Goal: Task Accomplishment & Management: Complete application form

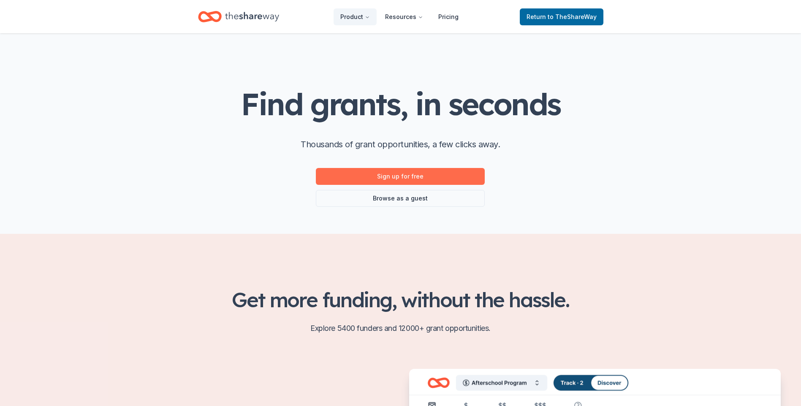
click at [429, 175] on link "Sign up for free" at bounding box center [400, 176] width 169 height 17
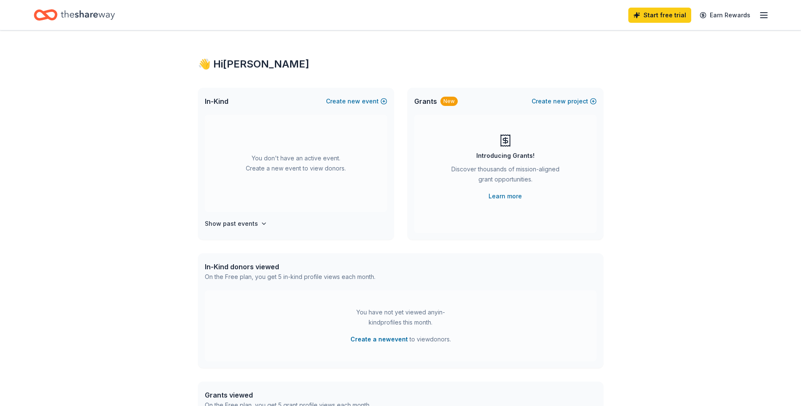
click at [765, 14] on icon "button" at bounding box center [764, 15] width 10 height 10
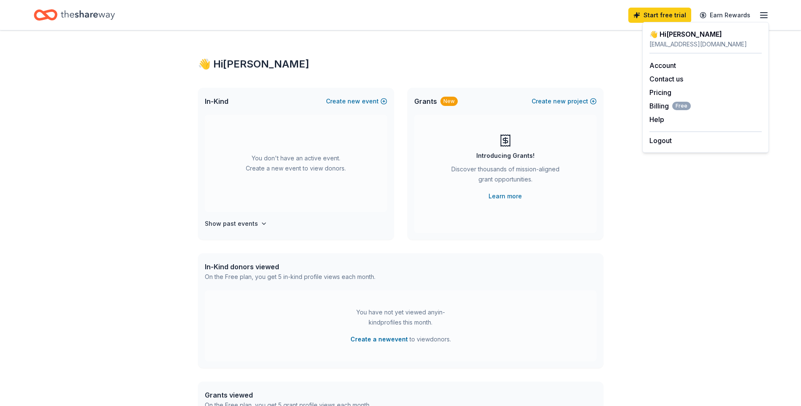
click at [765, 14] on icon "button" at bounding box center [764, 15] width 10 height 10
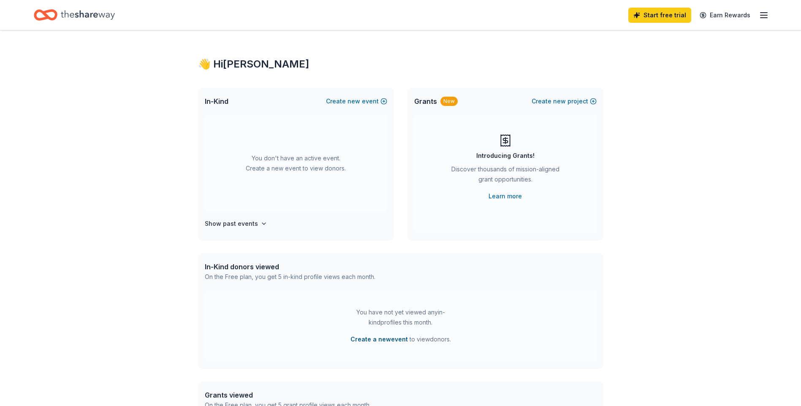
click at [384, 338] on button "Create a new event" at bounding box center [379, 340] width 57 height 10
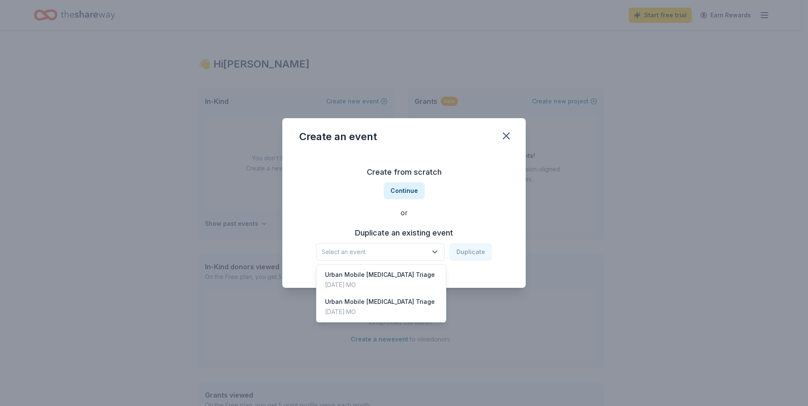
click at [437, 253] on icon "button" at bounding box center [435, 252] width 4 height 2
click at [376, 276] on div "Urban Mobile Opioid Triage" at bounding box center [380, 275] width 110 height 10
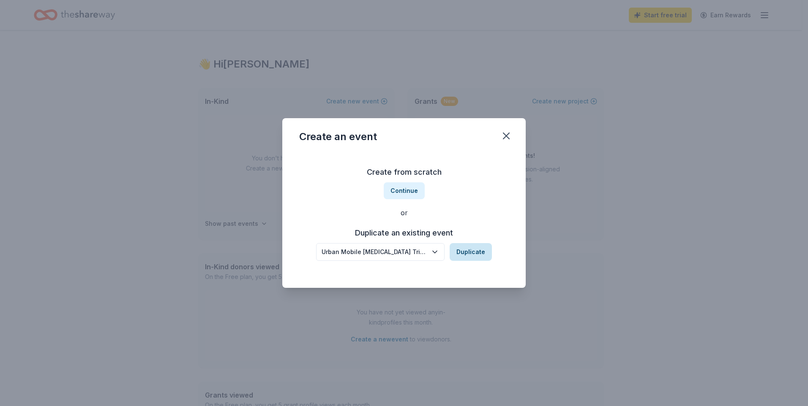
click at [459, 251] on button "Duplicate" at bounding box center [470, 252] width 42 height 18
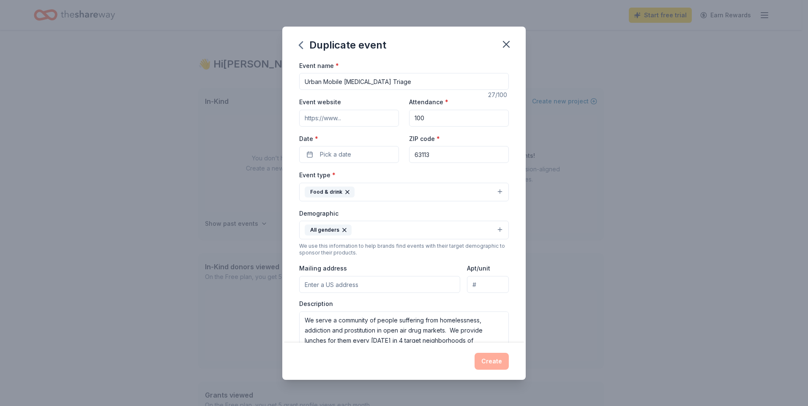
drag, startPoint x: 403, startPoint y: 84, endPoint x: 277, endPoint y: 90, distance: 126.4
click at [277, 90] on div "Duplicate event Event name * Urban Mobile Opioid Triage 27 /100 Event website A…" at bounding box center [404, 203] width 808 height 406
type input "Grand Rising"
click at [333, 157] on span "Pick a date" at bounding box center [335, 155] width 31 height 10
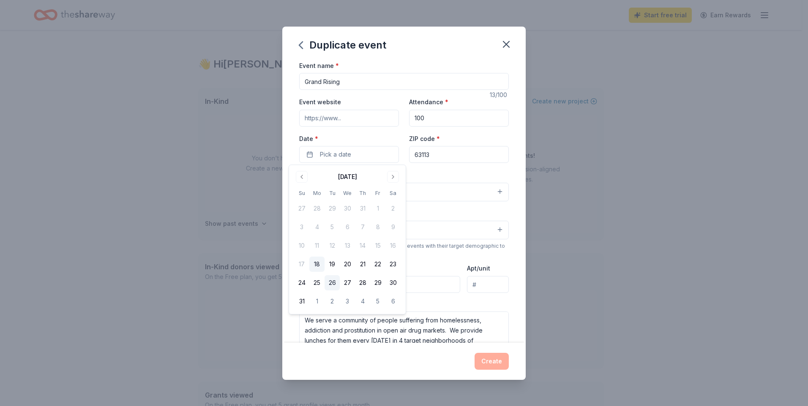
click at [337, 279] on button "26" at bounding box center [331, 282] width 15 height 15
click at [500, 254] on div "We use this information to help brands find events with their target demographi…" at bounding box center [404, 250] width 210 height 14
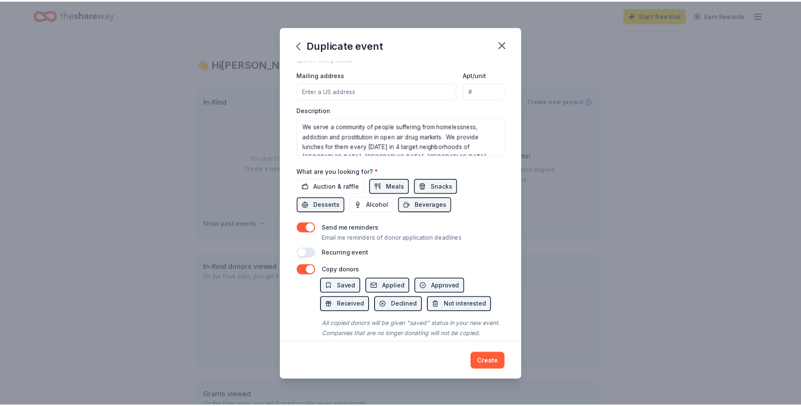
scroll to position [198, 0]
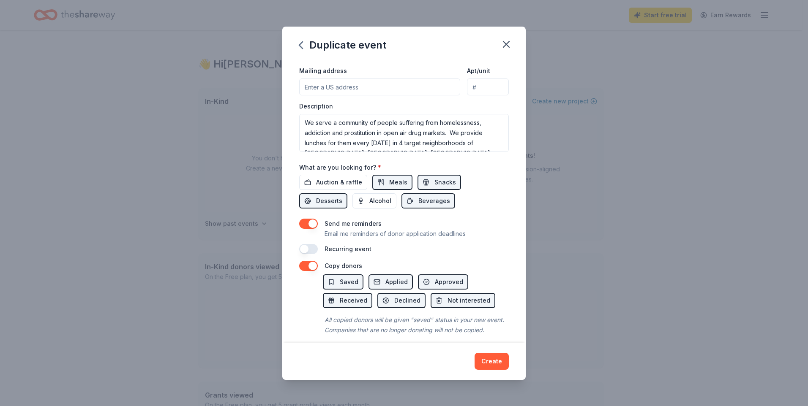
click at [323, 86] on input "Mailing address" at bounding box center [379, 87] width 161 height 17
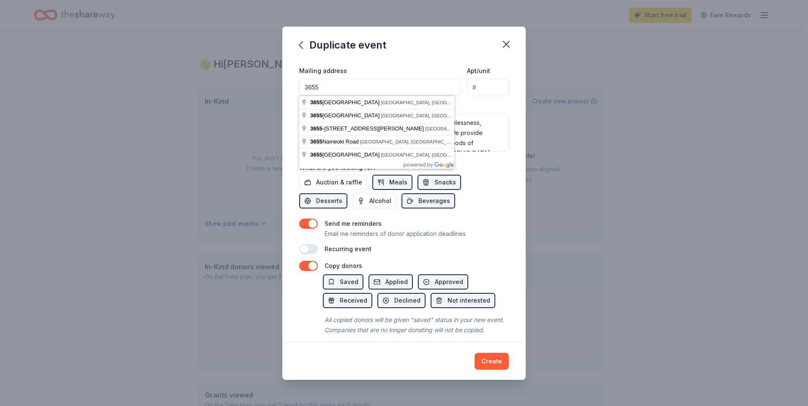
type input "3655 Page Ave"
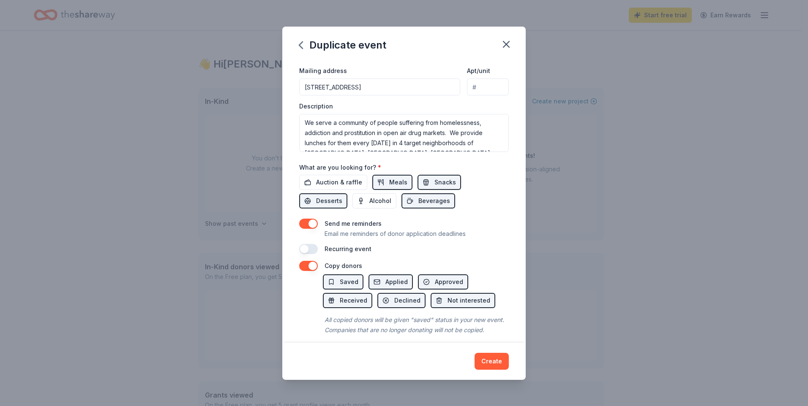
click at [492, 212] on div "Event name * Grand Rising 13 /100 Event website Attendance * 100 Date * 08/26/2…" at bounding box center [404, 59] width 210 height 392
click at [314, 251] on button "button" at bounding box center [308, 249] width 19 height 10
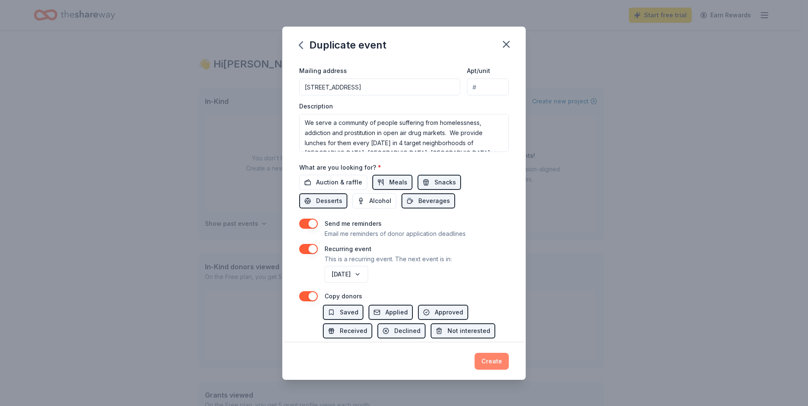
click at [495, 362] on button "Create" at bounding box center [491, 361] width 34 height 17
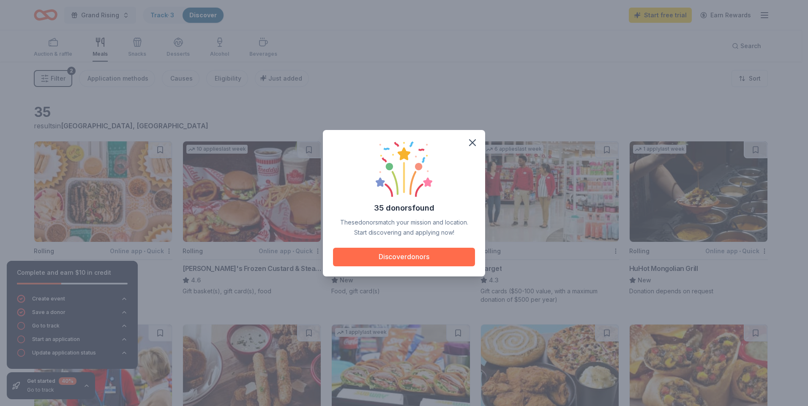
click at [415, 258] on button "Discover donors" at bounding box center [404, 257] width 142 height 19
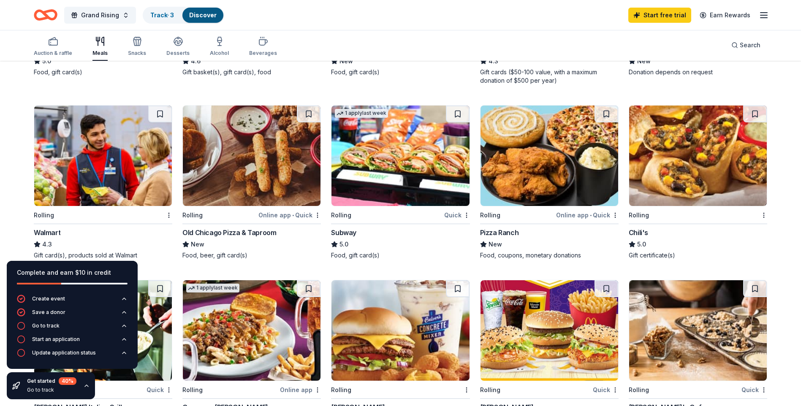
scroll to position [193, 0]
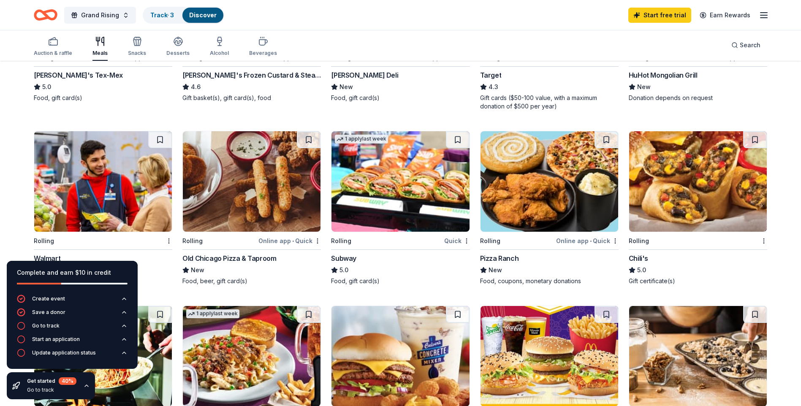
click at [406, 224] on img at bounding box center [401, 181] width 138 height 101
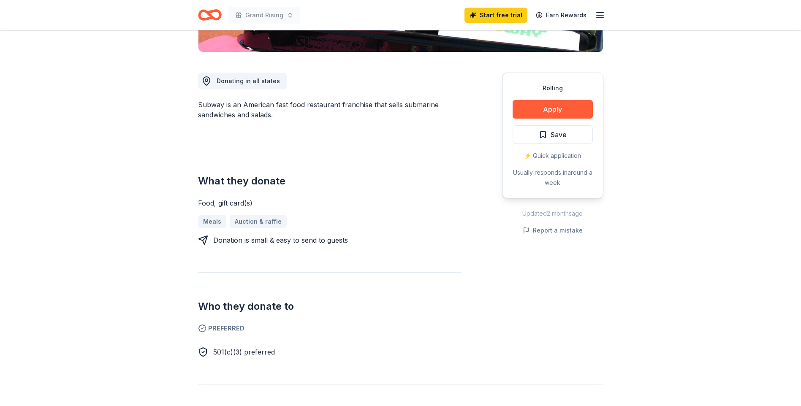
scroll to position [211, 0]
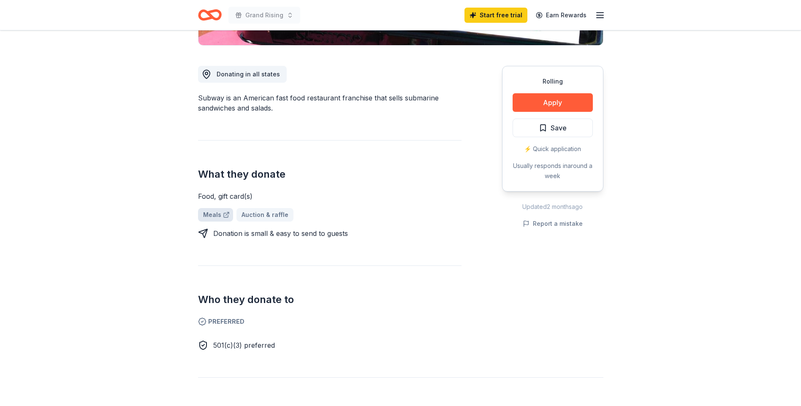
click at [206, 214] on link "Meals" at bounding box center [215, 215] width 35 height 14
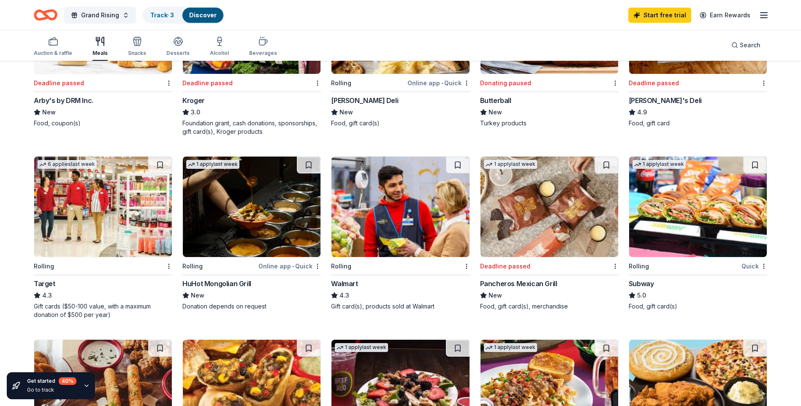
scroll to position [338, 0]
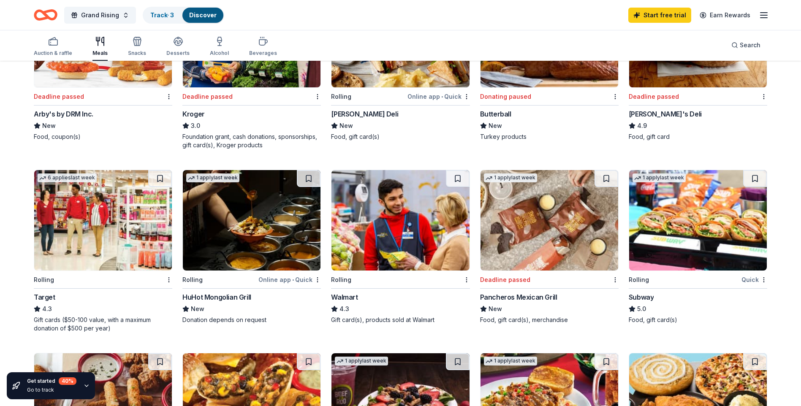
click at [668, 245] on img at bounding box center [698, 220] width 138 height 101
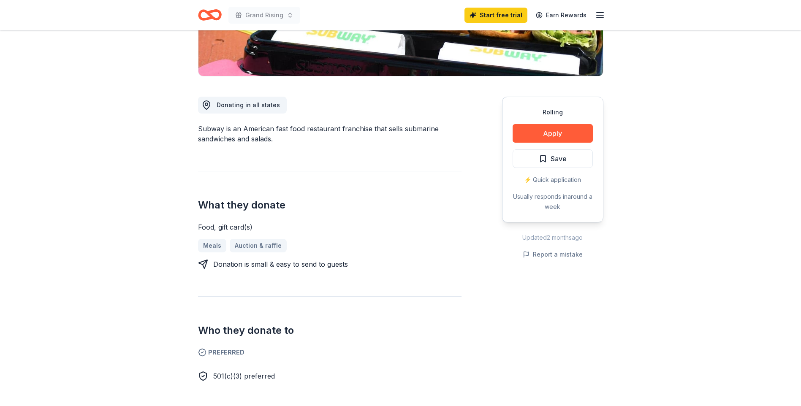
scroll to position [169, 0]
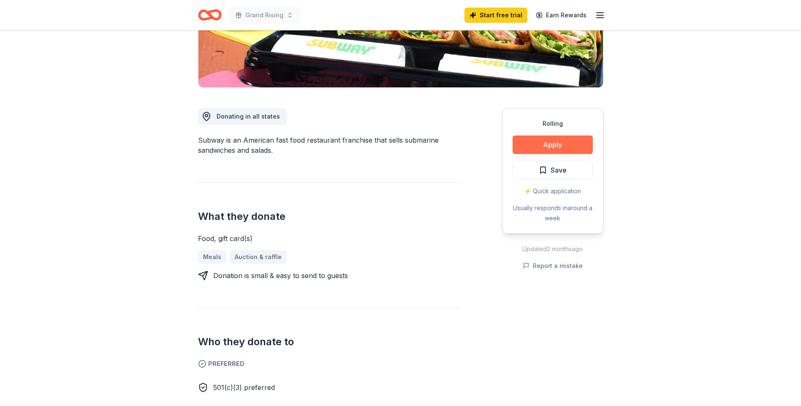
click at [549, 145] on button "Apply" at bounding box center [553, 145] width 80 height 19
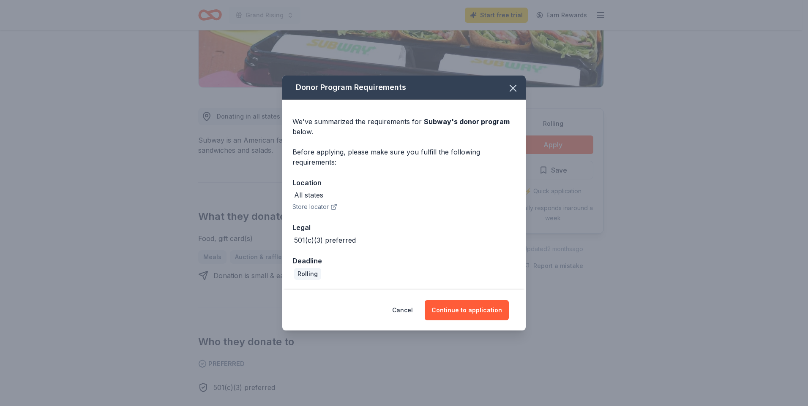
click at [330, 207] on icon "button" at bounding box center [333, 207] width 7 height 7
click at [485, 313] on button "Continue to application" at bounding box center [467, 310] width 84 height 20
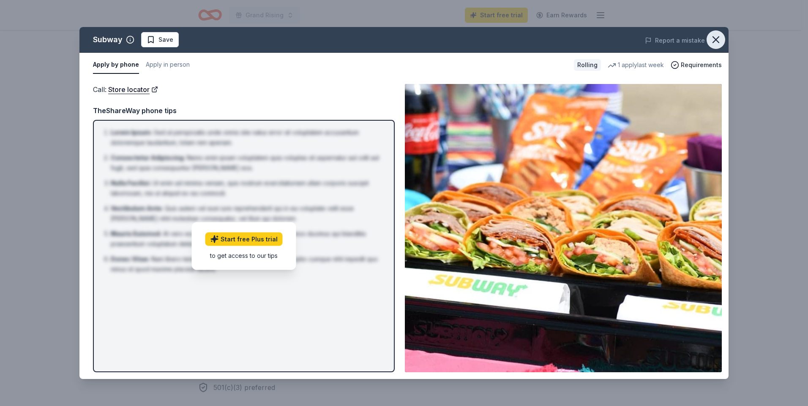
click at [714, 37] on icon "button" at bounding box center [716, 40] width 12 height 12
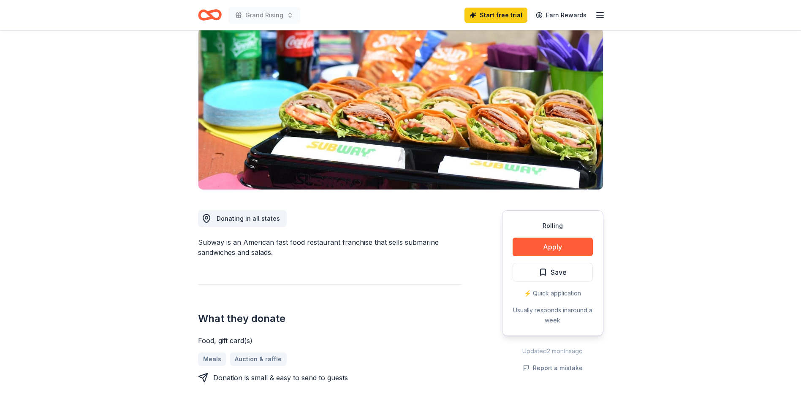
scroll to position [0, 0]
